Goal: Task Accomplishment & Management: Manage account settings

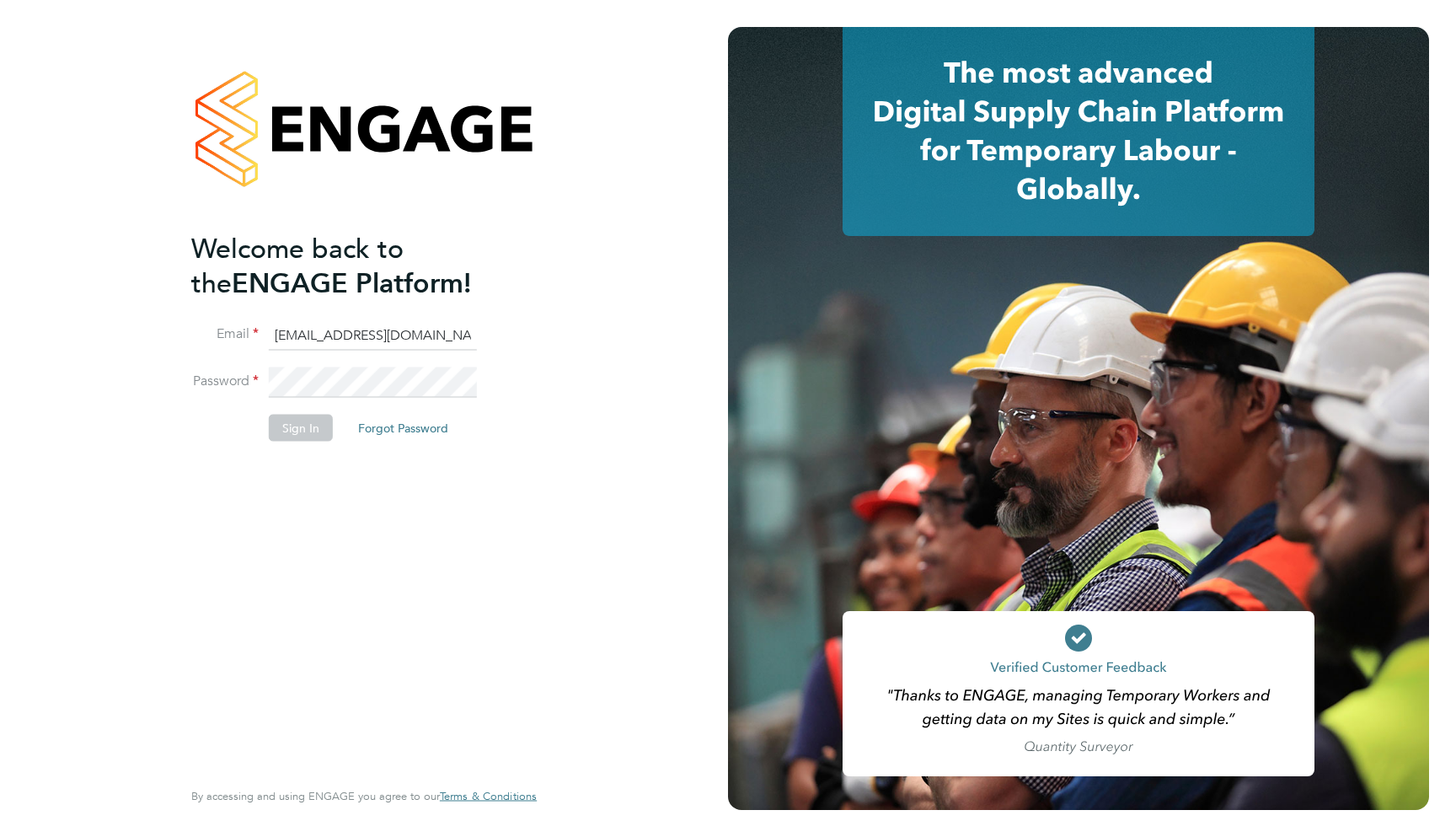
type input "support@engagelabs.io"
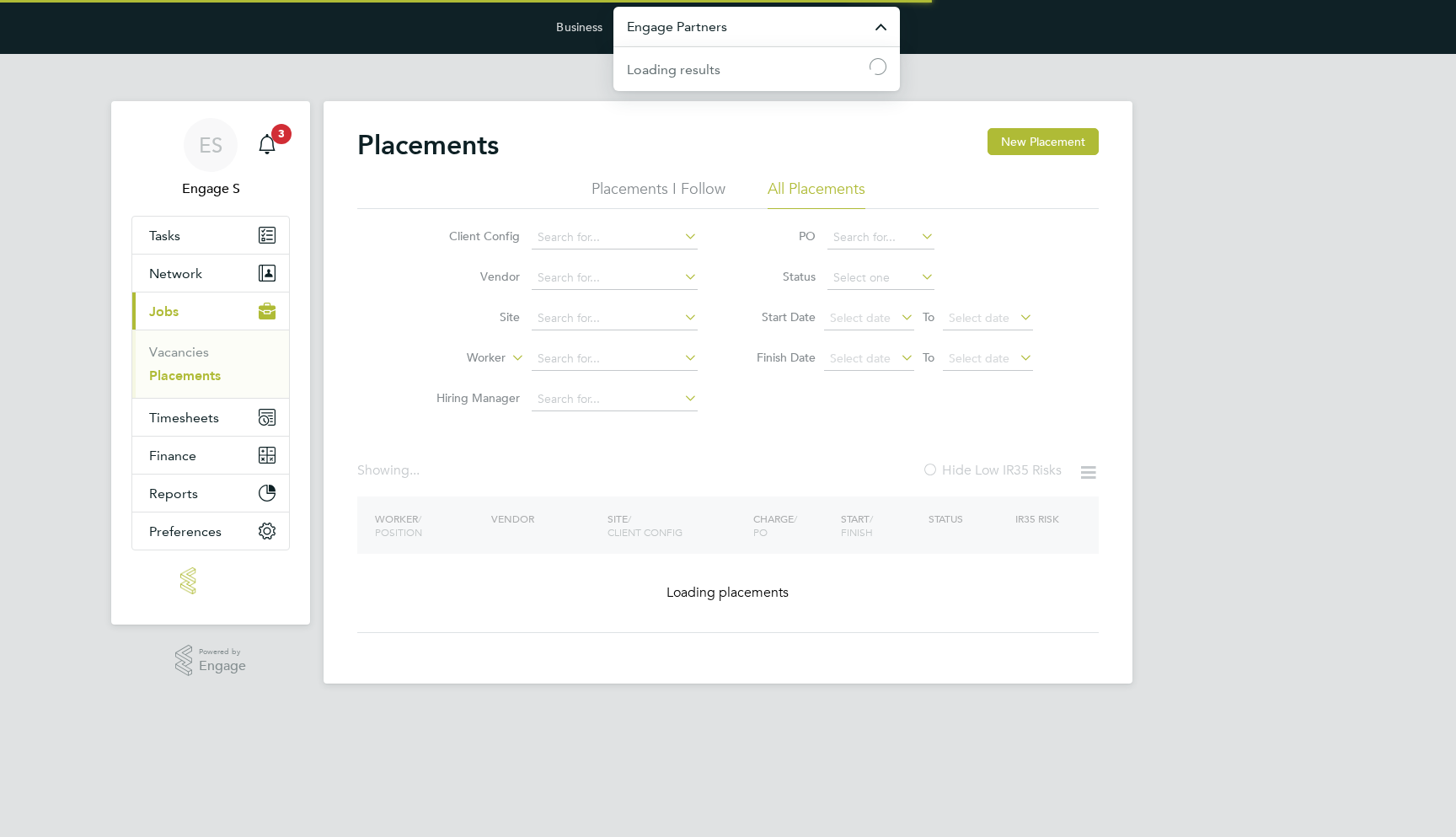
click at [761, 27] on input "Engage Partners" at bounding box center [757, 26] width 287 height 40
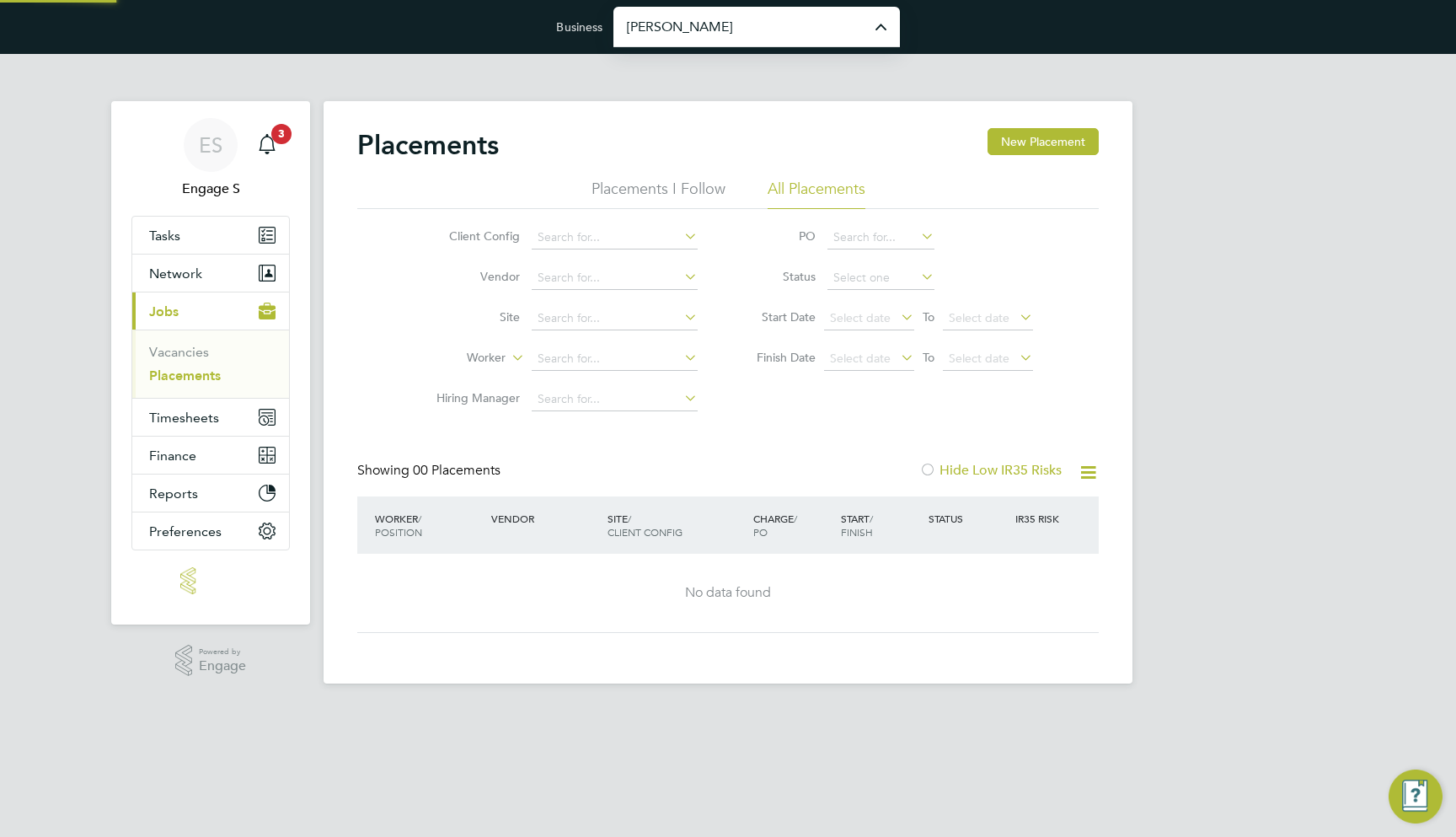
type input "[PERSON_NAME] Construction & Infrastructure Ltd"
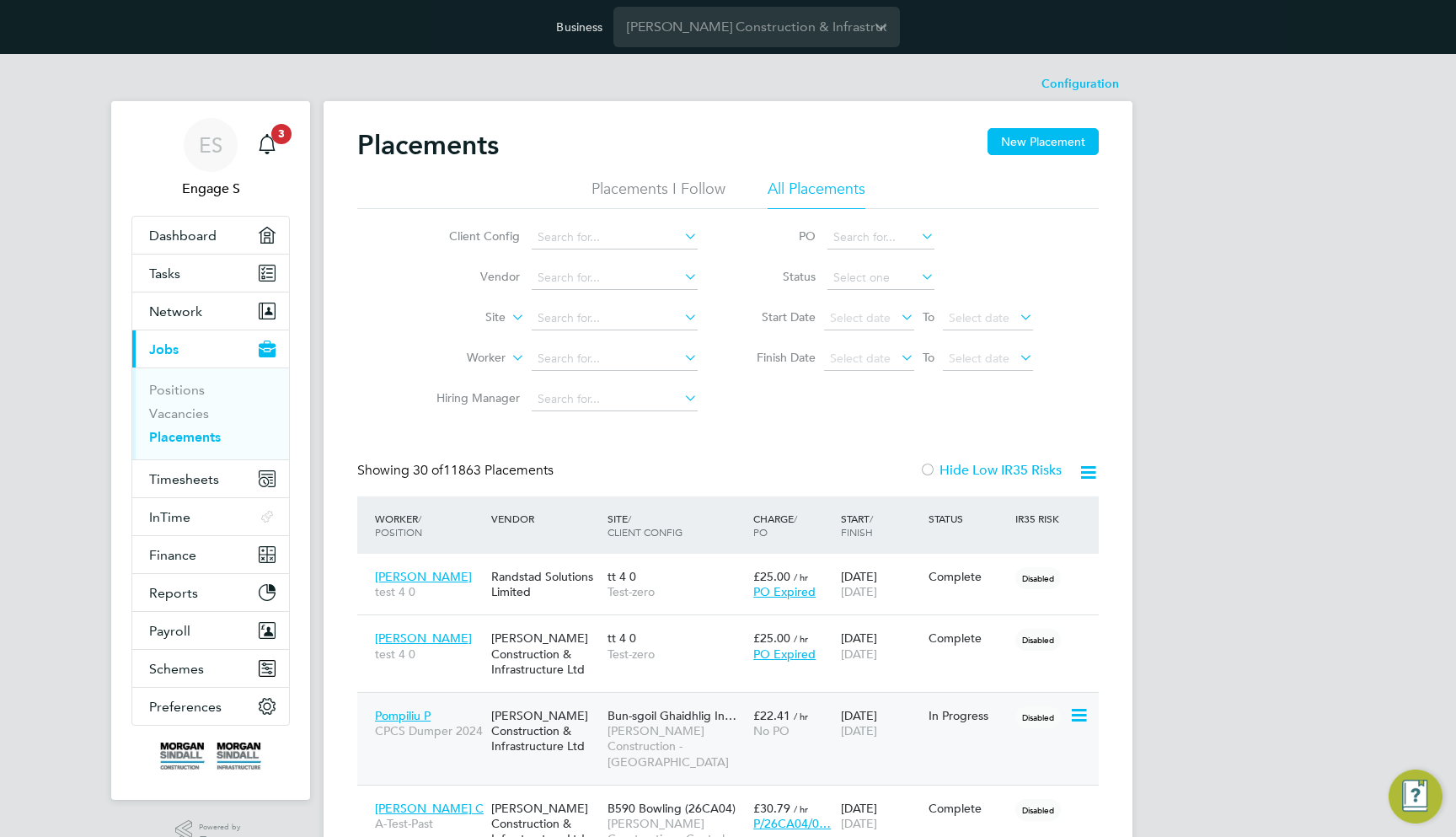
click at [966, 732] on div "Pompiliu P CPCS Dumper 2024 Morgan Sindall Construction & Infrastructure Ltd Bu…" at bounding box center [728, 738] width 742 height 93
click at [904, 712] on div "01 Jul 2025 31 Jan 2026" at bounding box center [881, 723] width 88 height 47
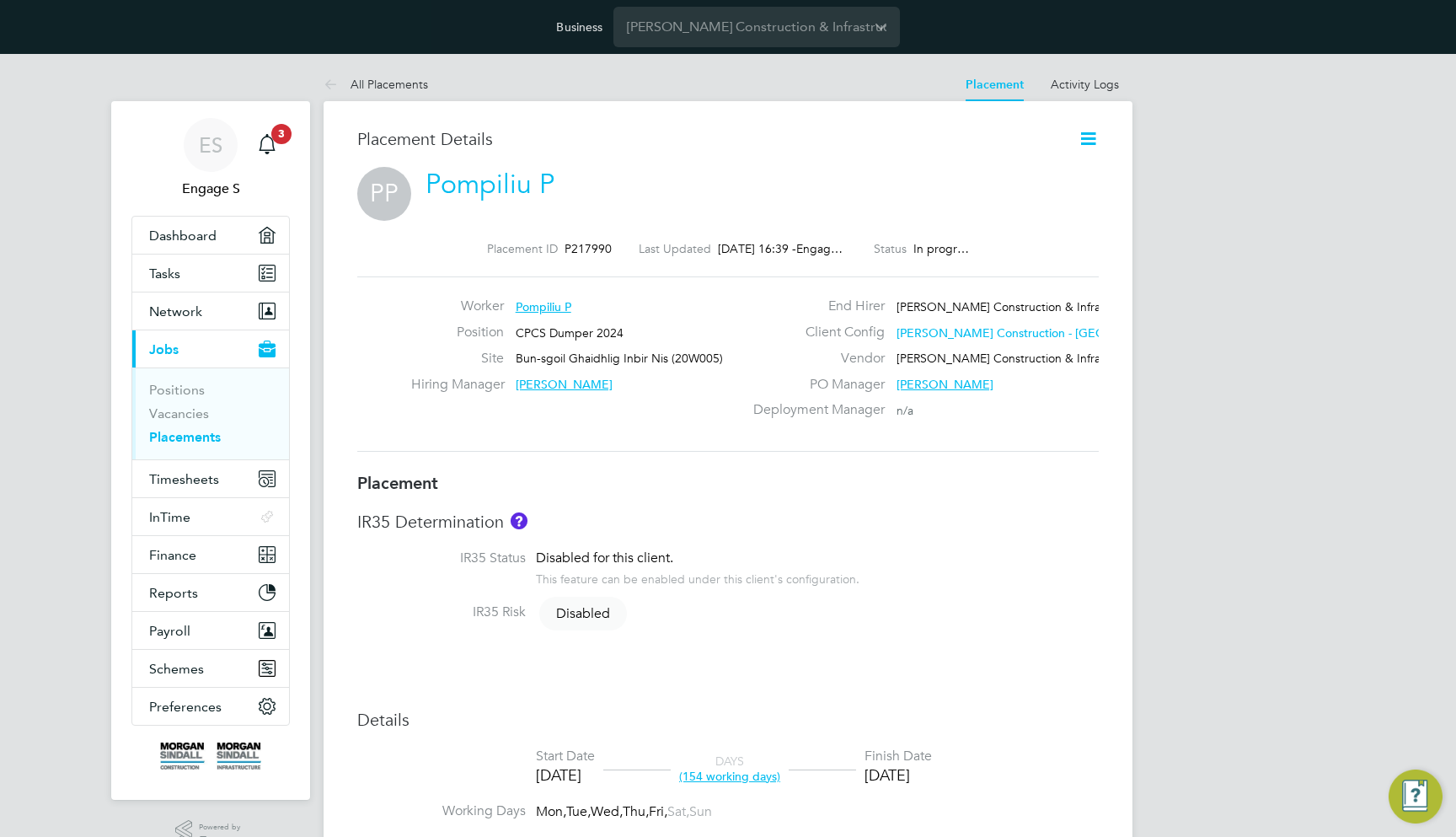
click at [1086, 138] on icon at bounding box center [1088, 138] width 21 height 21
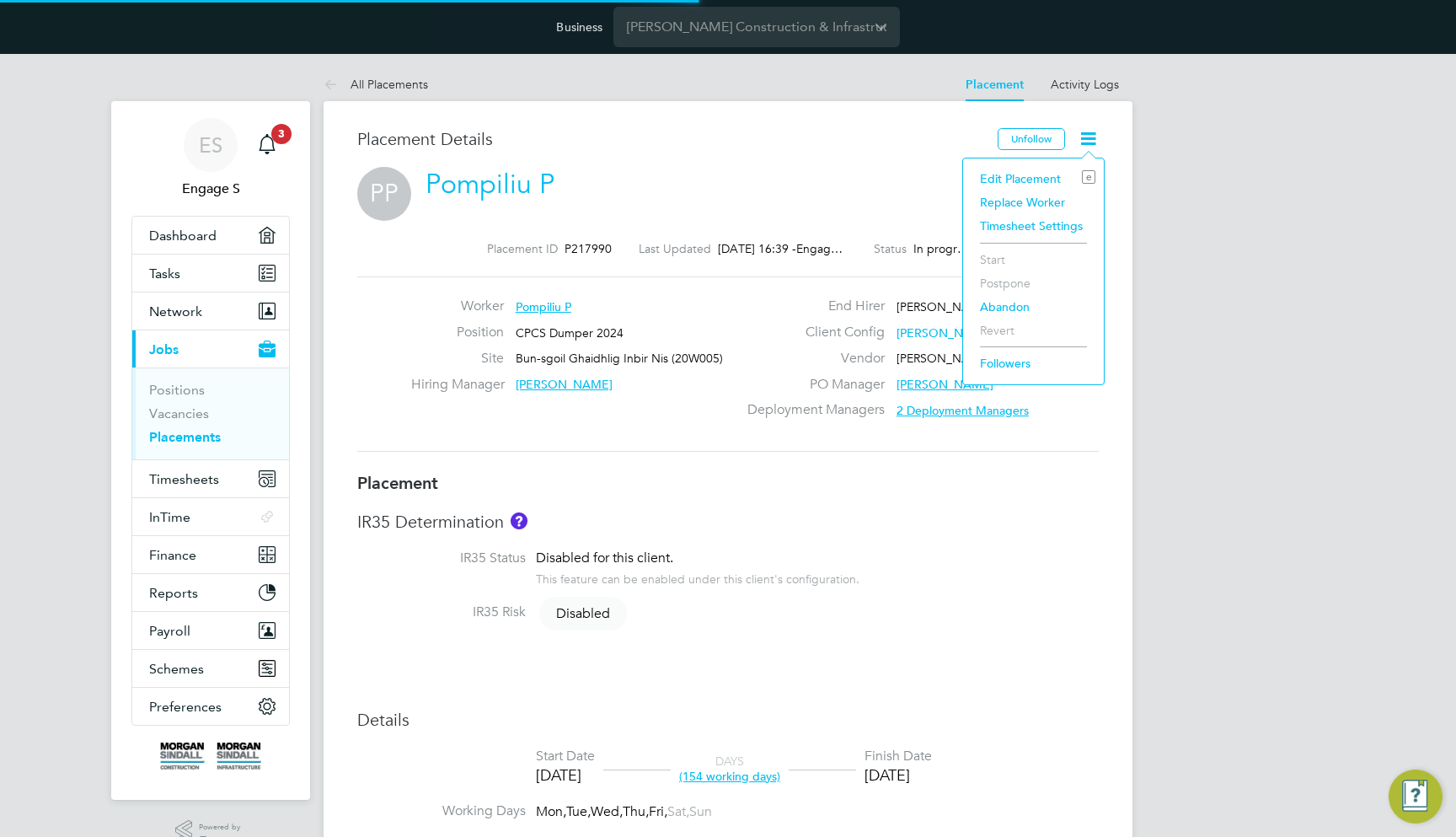
click at [1054, 197] on li "Replace Worker" at bounding box center [1034, 202] width 124 height 24
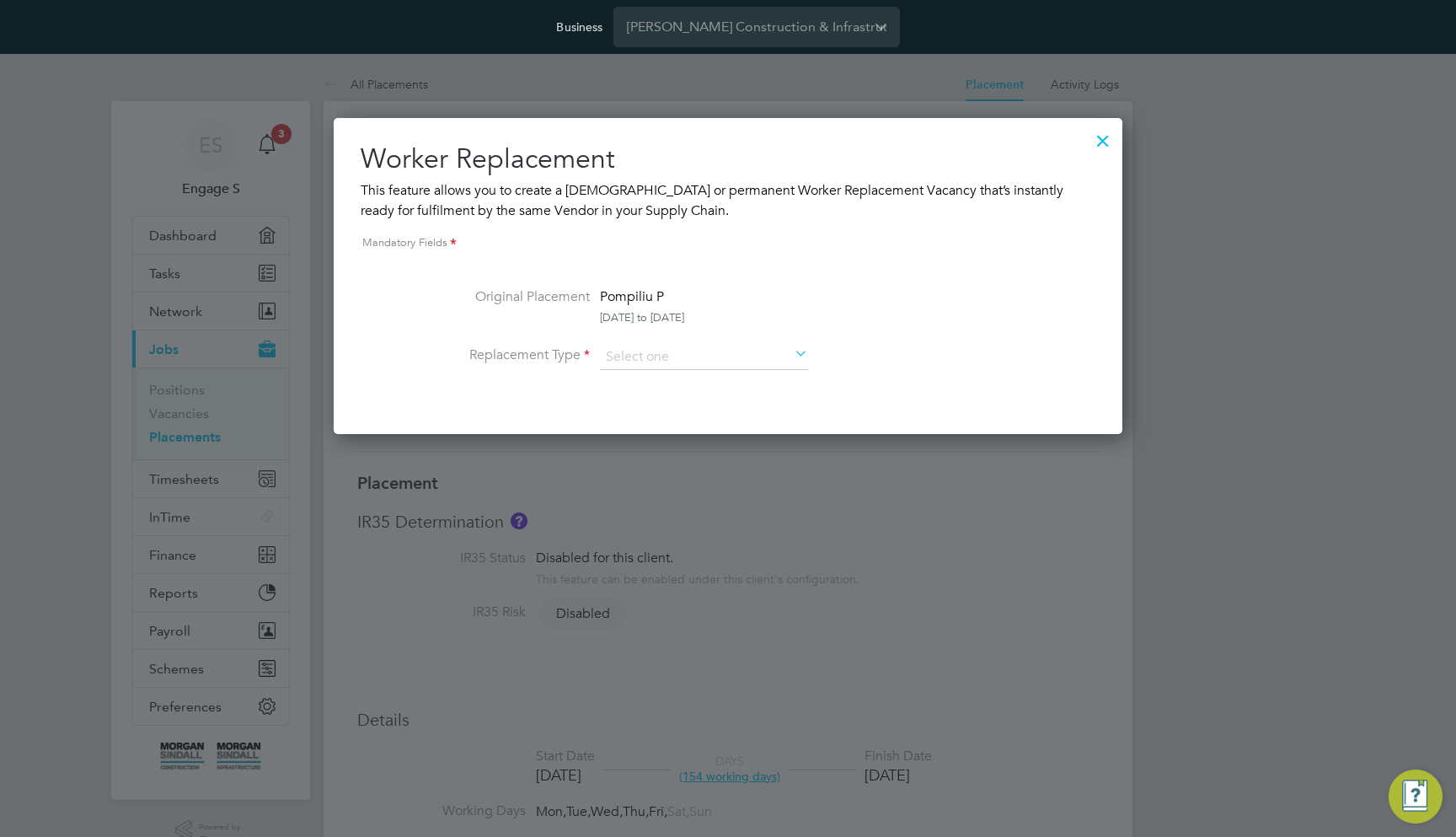
click at [470, 331] on li "Original Placement Pompiliu P 01 Jul 2025 to 31 Jan 2026" at bounding box center [728, 315] width 614 height 58
click at [622, 346] on input at bounding box center [704, 357] width 208 height 25
click at [777, 366] on input at bounding box center [704, 357] width 208 height 25
click at [764, 379] on li "Temporary" at bounding box center [704, 380] width 210 height 22
type input "Temporary"
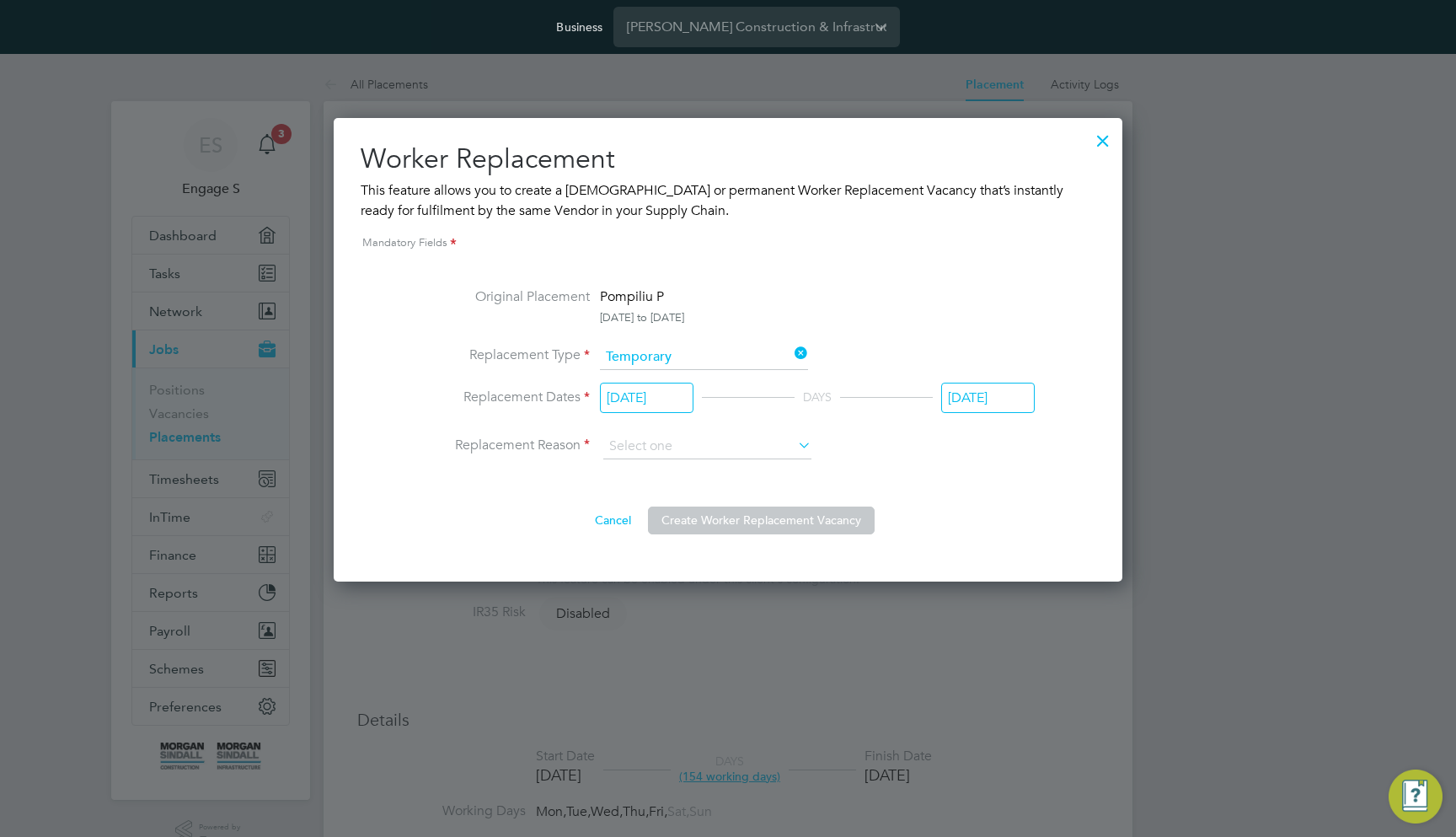
click at [991, 329] on li "Original Placement Pompiliu P 01 Jul 2025 to 31 Jan 2026" at bounding box center [728, 315] width 614 height 58
click at [650, 408] on input "[DATE]" at bounding box center [647, 398] width 94 height 31
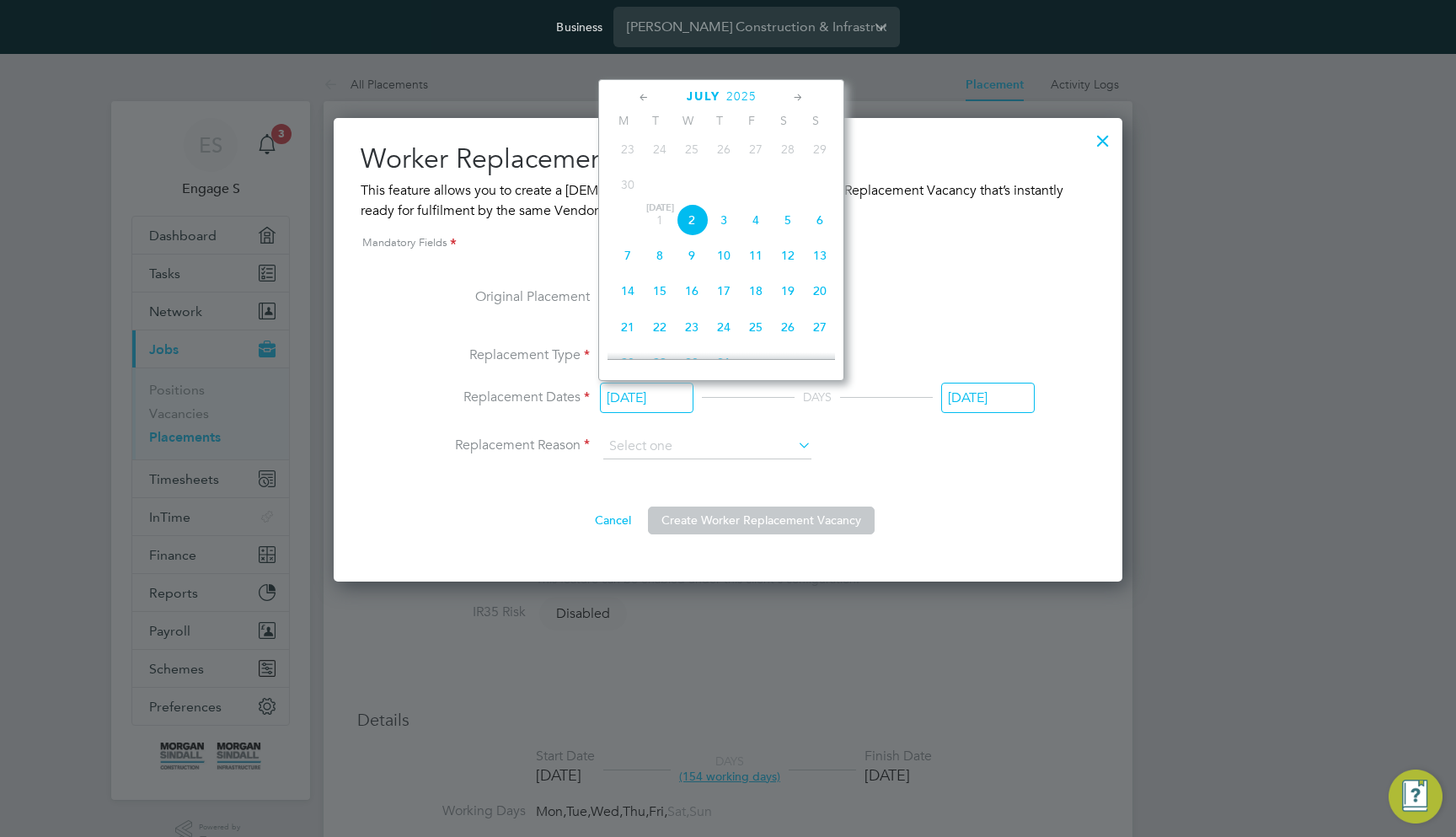
click at [782, 271] on span "12" at bounding box center [788, 255] width 32 height 32
type input "12 Jul 2025"
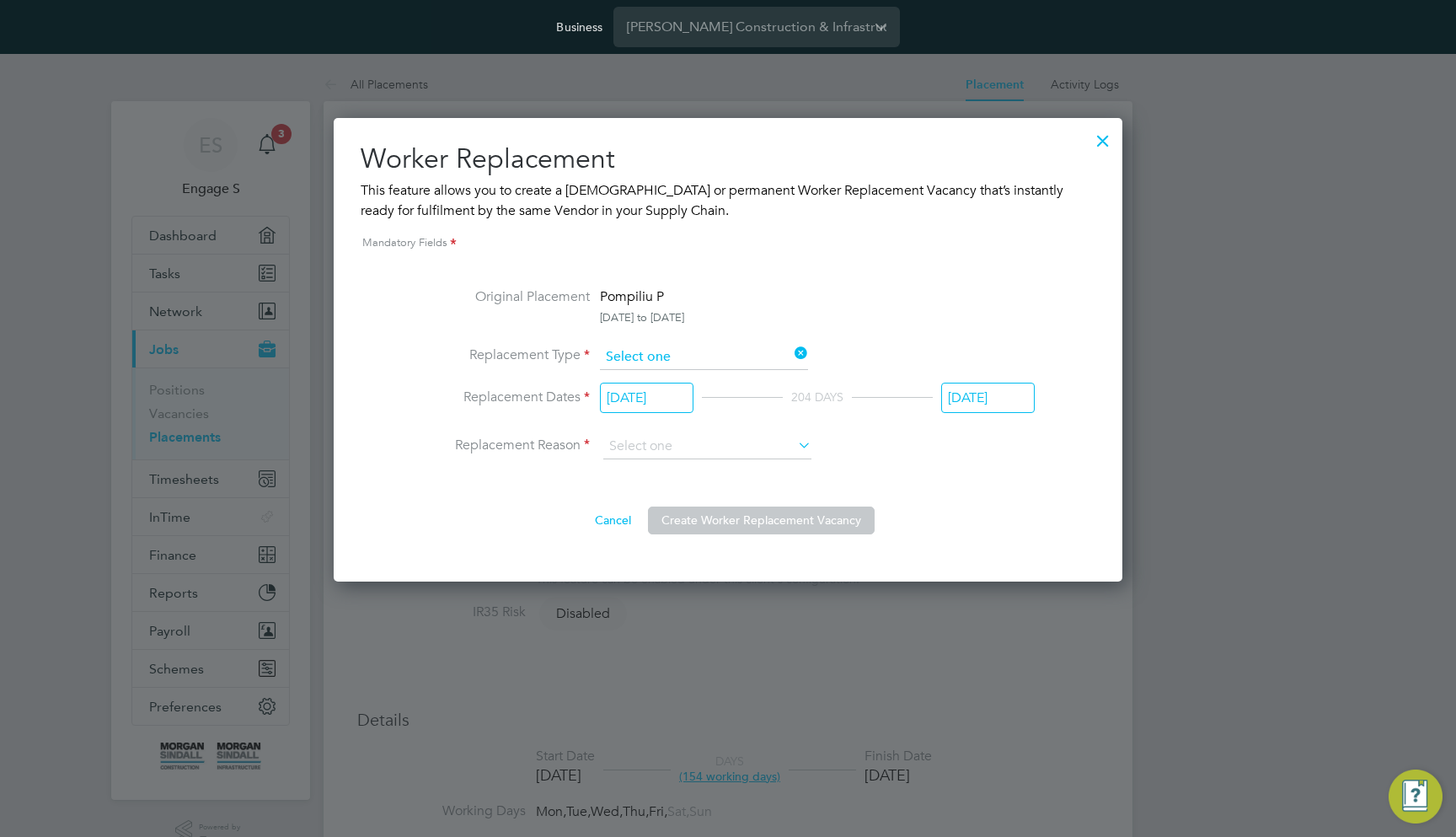
click at [707, 349] on input at bounding box center [704, 357] width 208 height 25
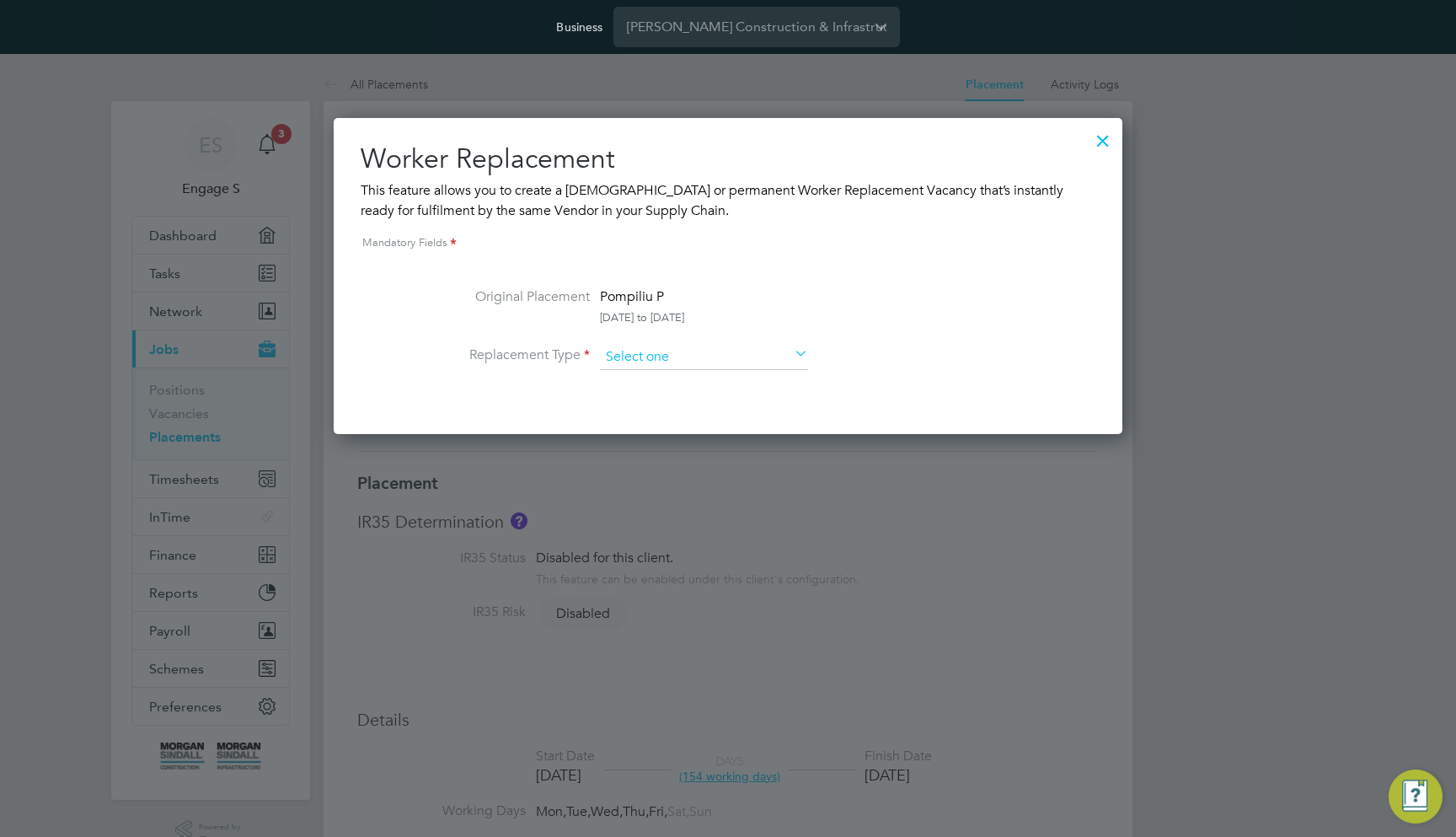
scroll to position [316, 790]
click at [692, 400] on li "Permanent" at bounding box center [704, 402] width 210 height 22
type input "Permanent"
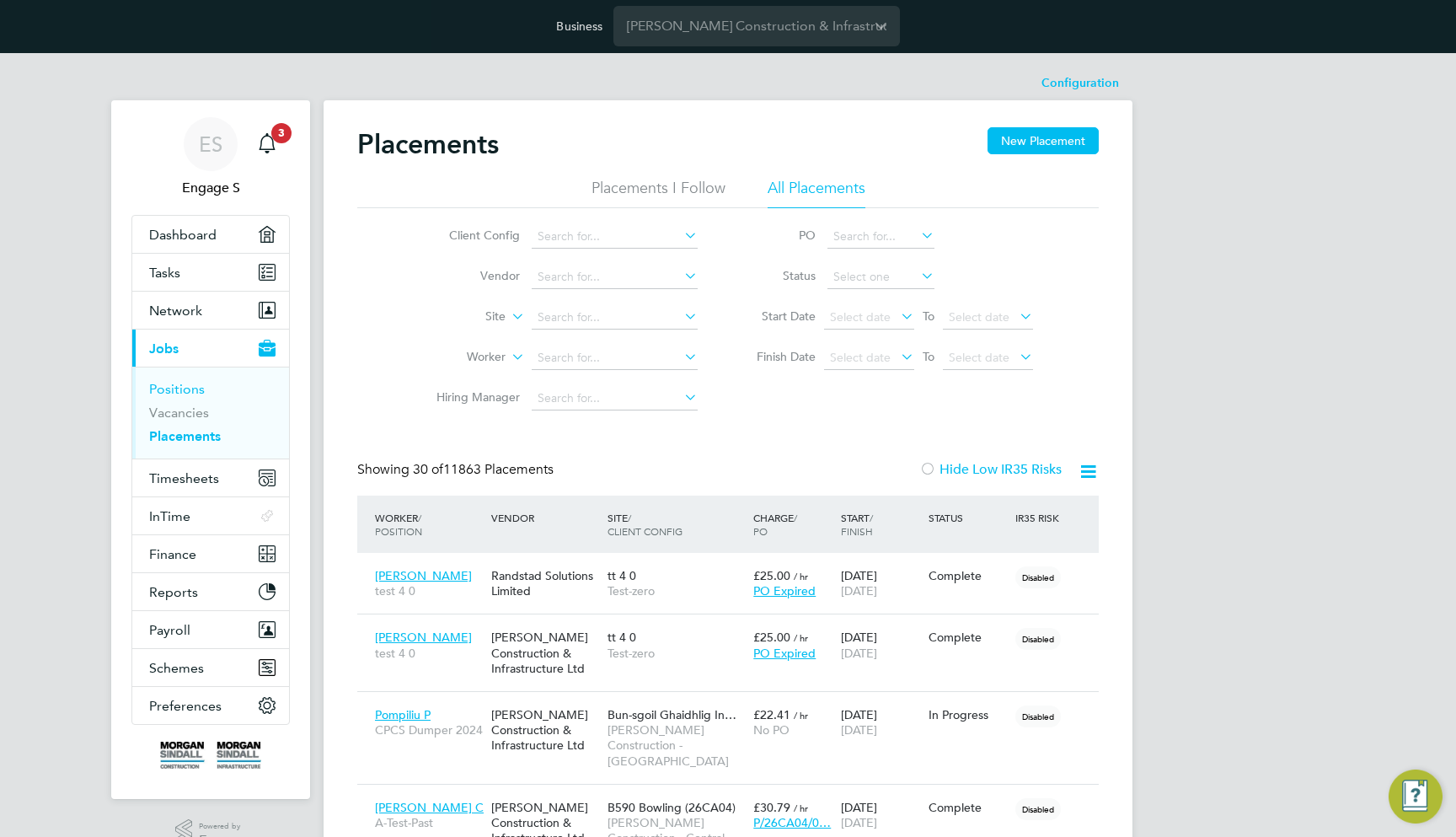
click at [188, 387] on link "Positions" at bounding box center [177, 389] width 56 height 16
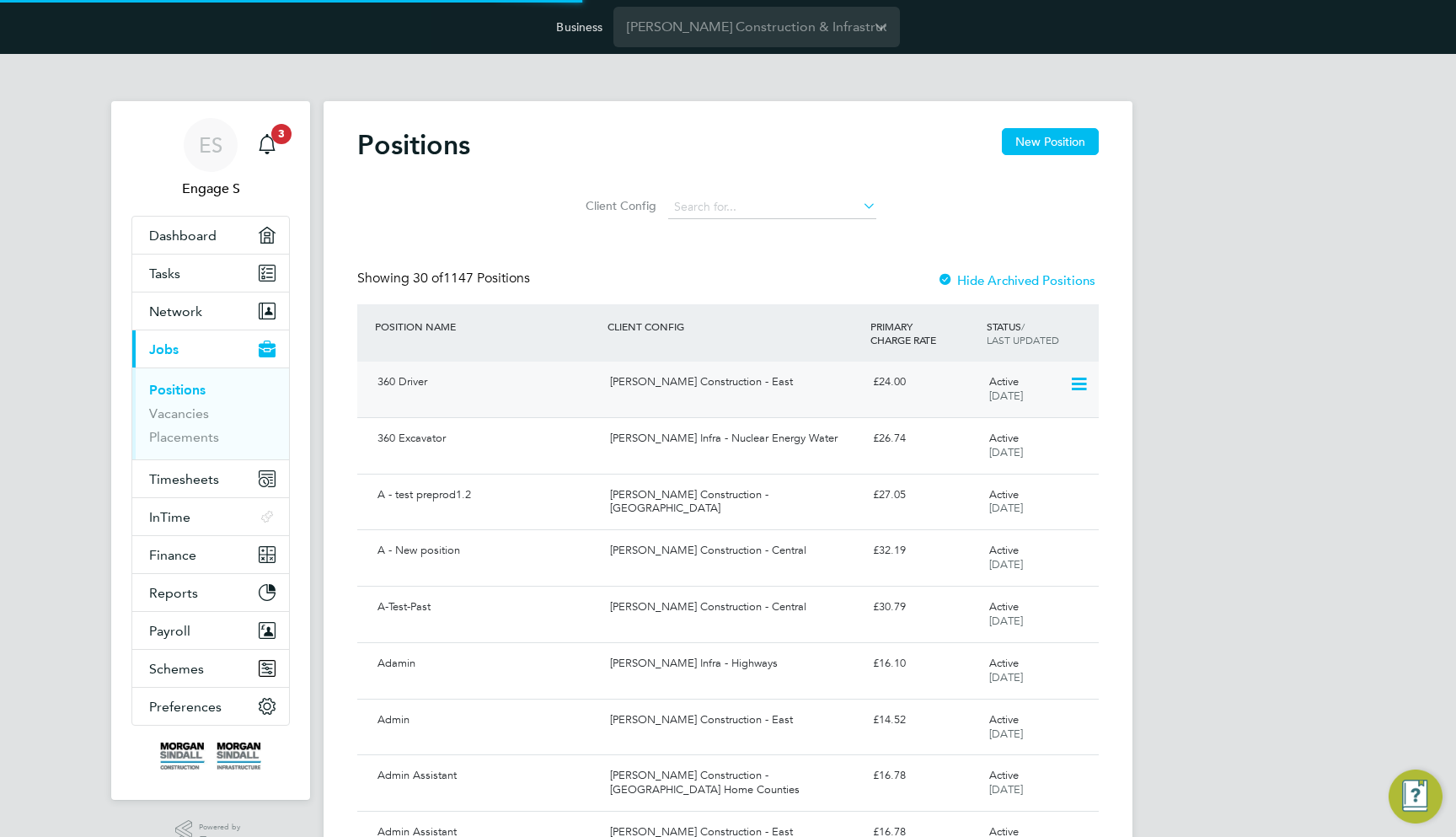
click at [809, 388] on div "[PERSON_NAME] Construction - East" at bounding box center [734, 382] width 262 height 28
click at [967, 378] on div "£24.00" at bounding box center [925, 382] width 116 height 28
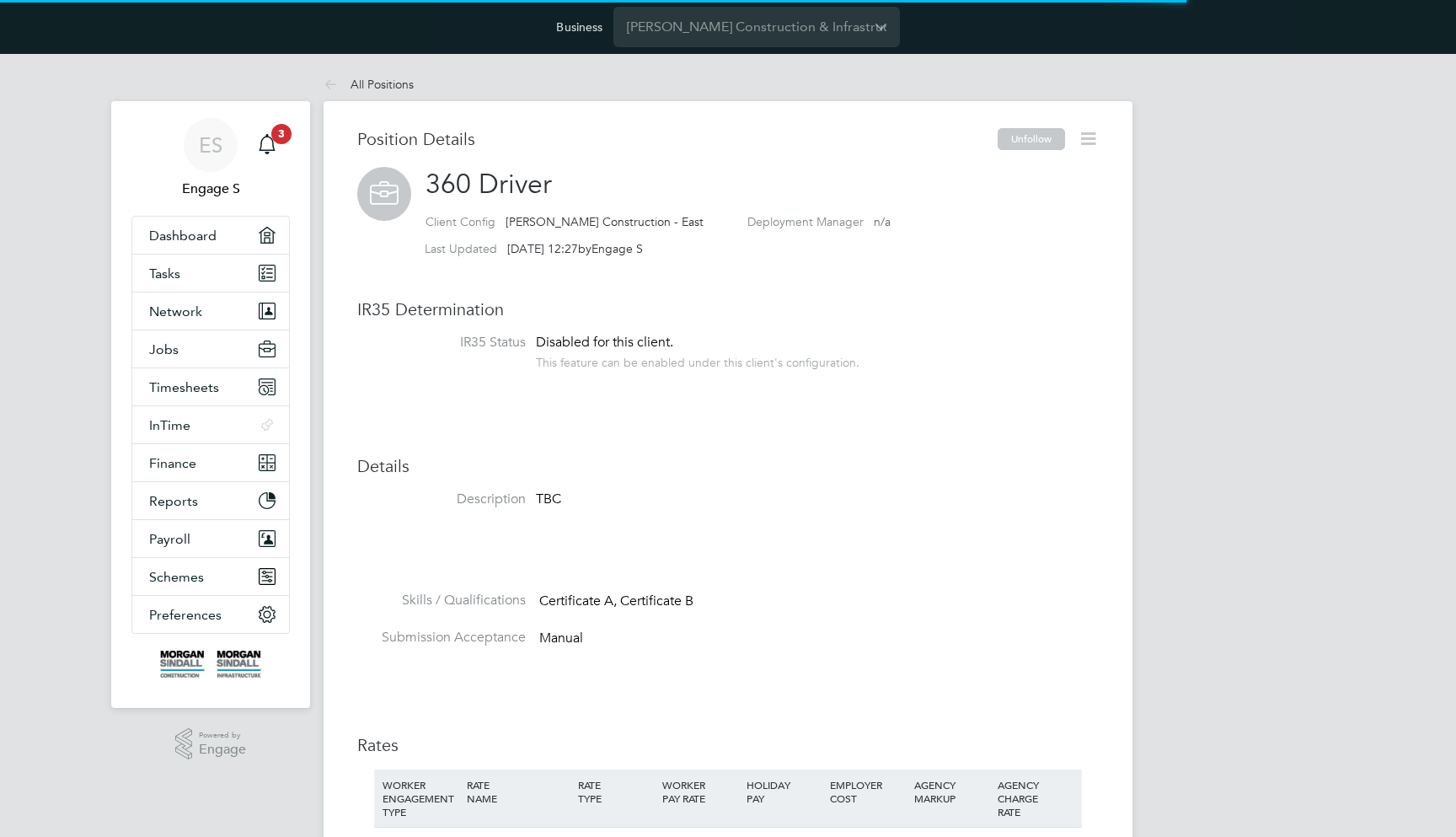
scroll to position [50, 113]
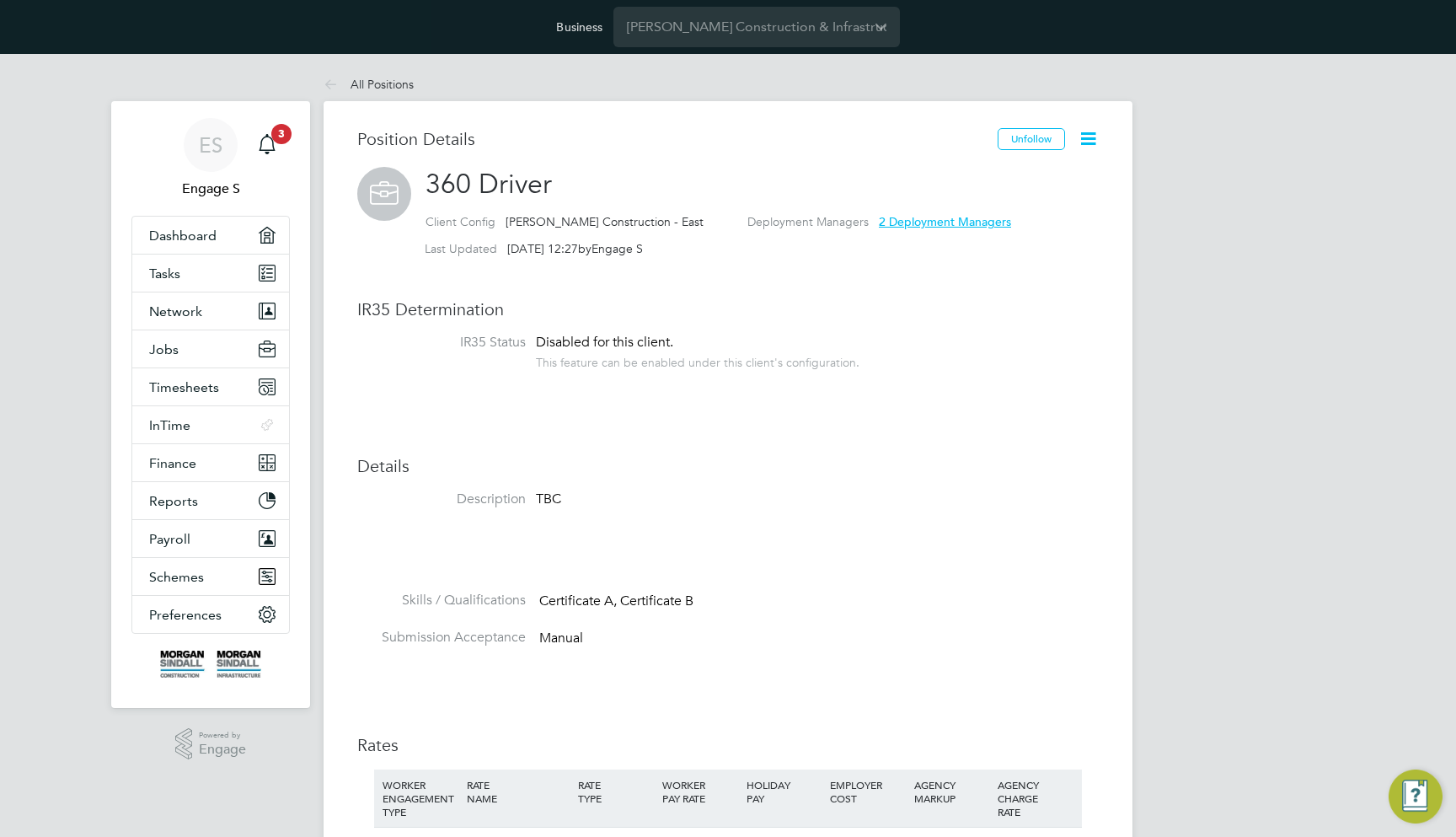
click at [1087, 137] on icon at bounding box center [1088, 138] width 21 height 21
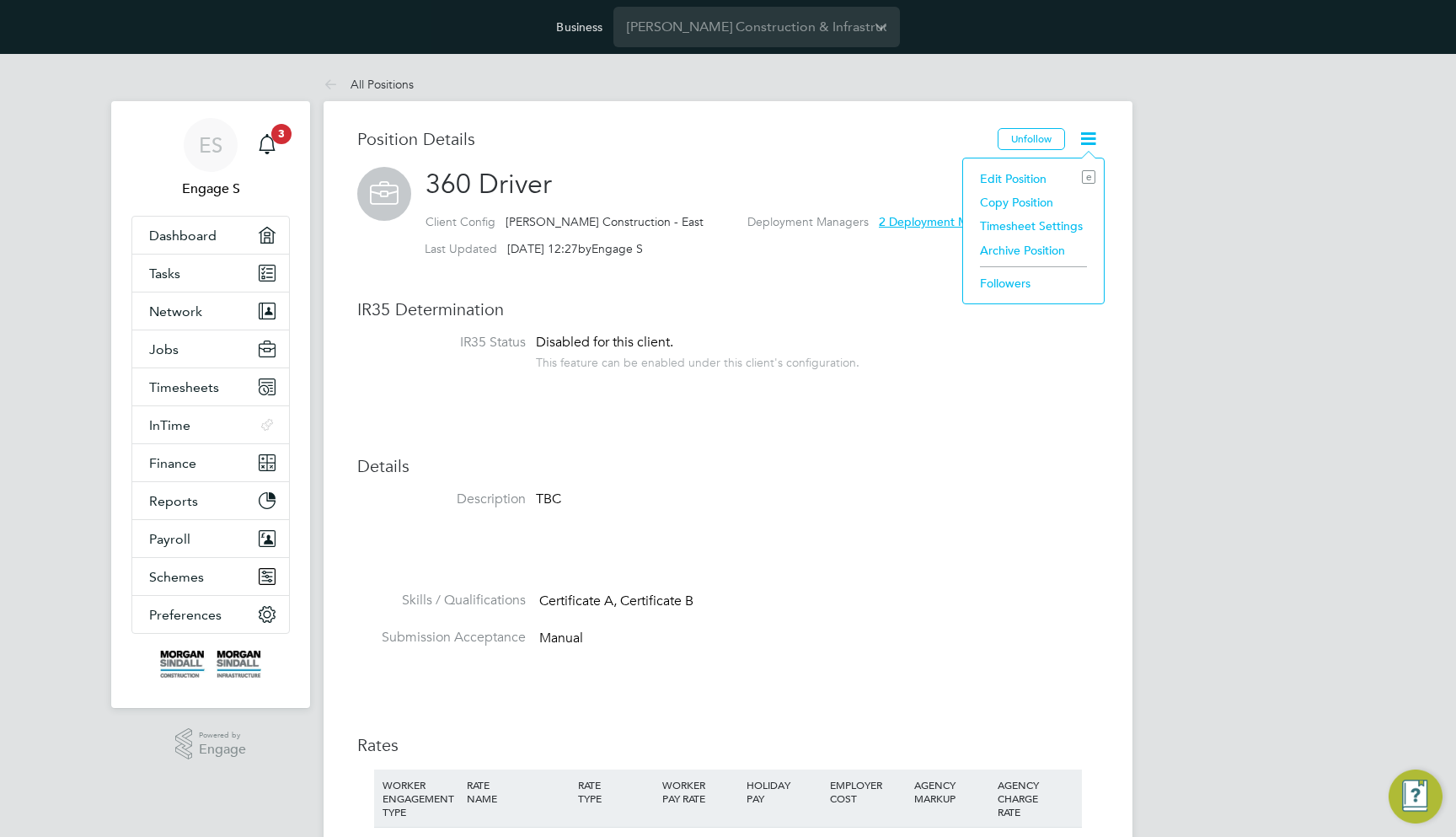
click at [1040, 248] on li "Archive Position" at bounding box center [1034, 250] width 124 height 24
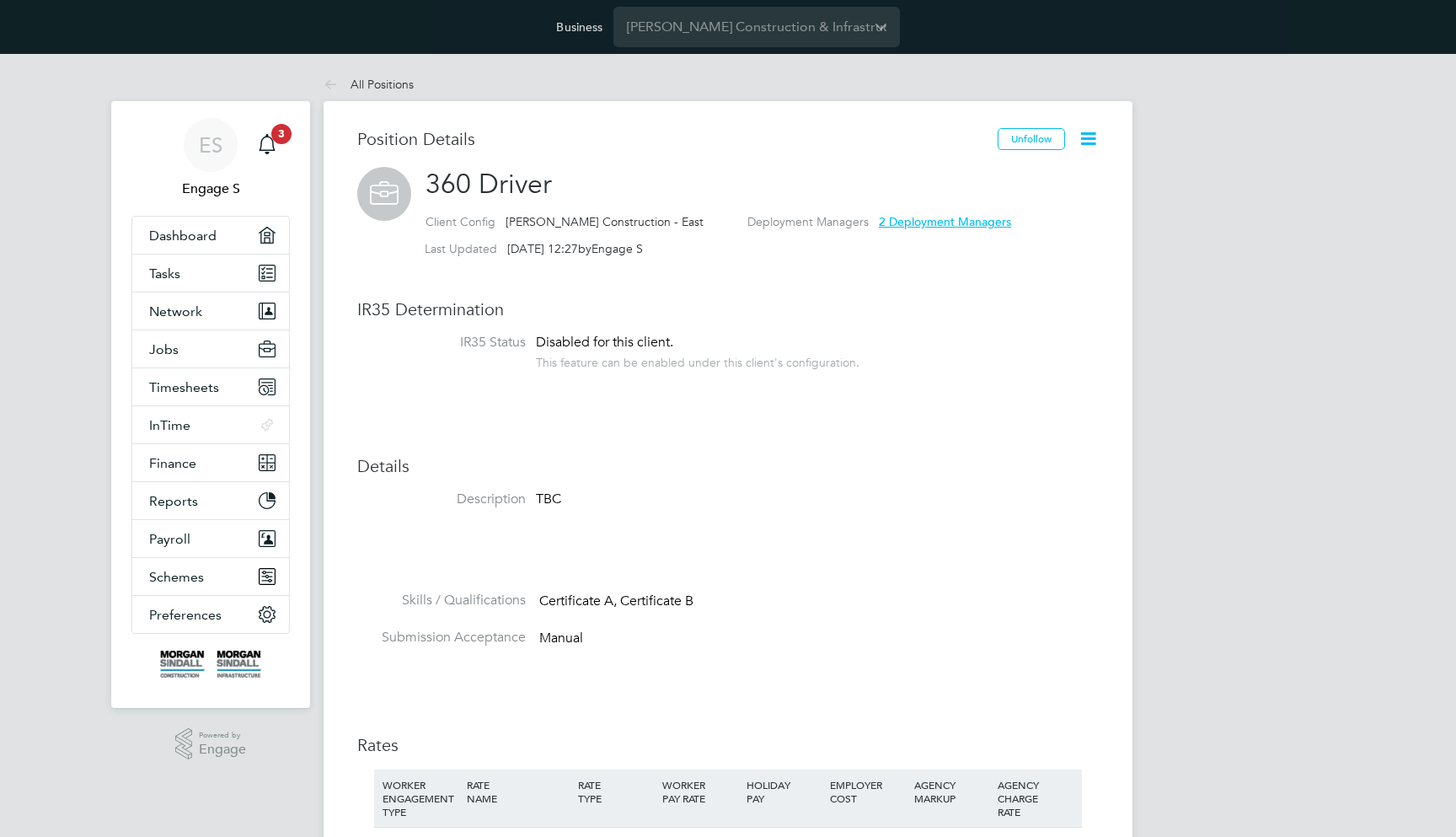
scroll to position [50, 113]
click at [1088, 137] on icon at bounding box center [1088, 138] width 21 height 21
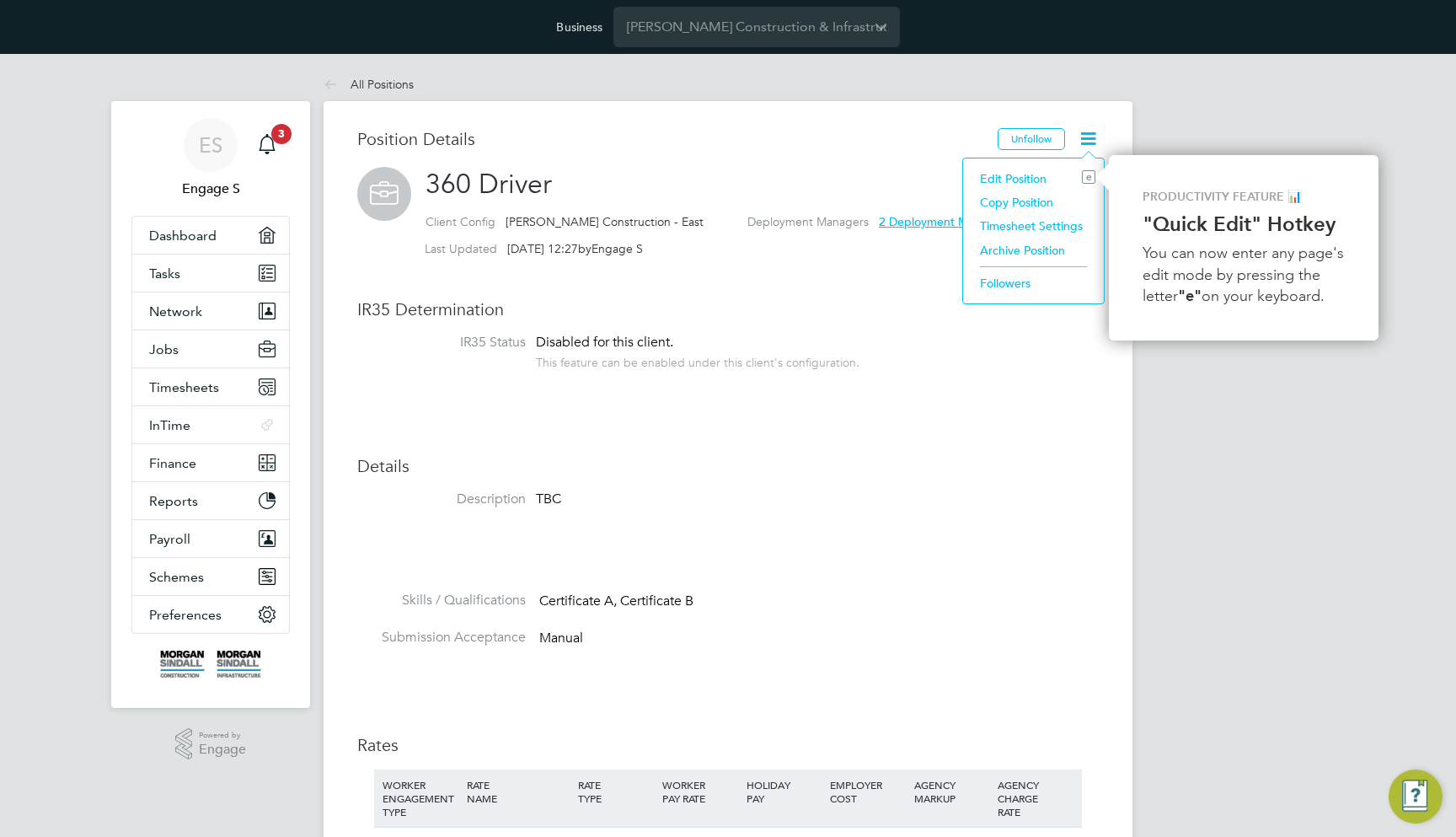
click at [1034, 200] on li "Copy Position" at bounding box center [1034, 202] width 124 height 24
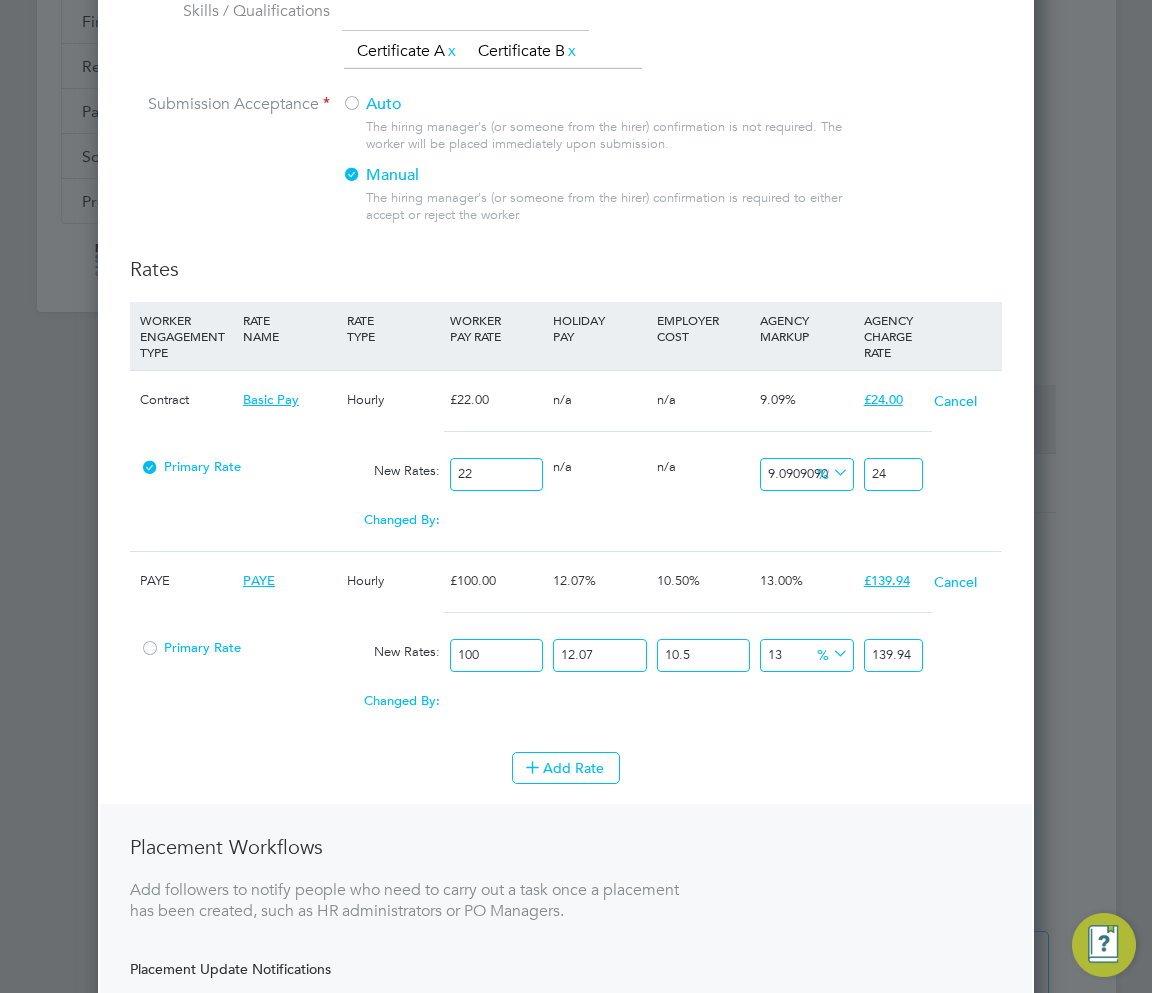
scroll to position [538, 0]
